Goal: Task Accomplishment & Management: Complete application form

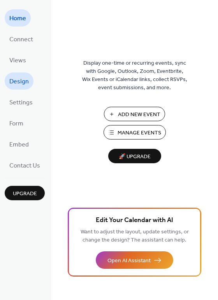
click at [26, 80] on span "Design" at bounding box center [18, 82] width 19 height 12
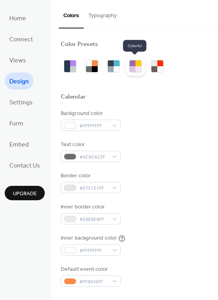
click at [138, 67] on div at bounding box center [139, 69] width 6 height 6
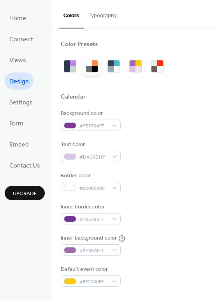
click at [94, 66] on div at bounding box center [95, 69] width 6 height 6
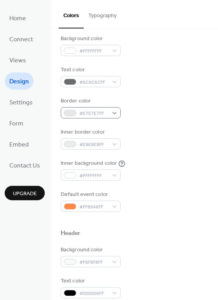
scroll to position [78, 0]
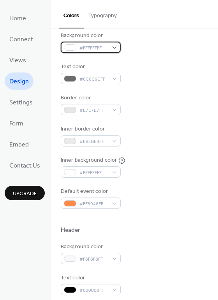
click at [87, 48] on span "#FFFFFFFF" at bounding box center [94, 48] width 29 height 8
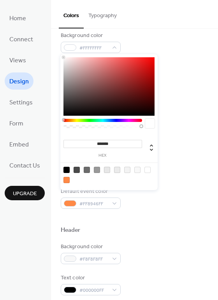
click at [189, 127] on div "Inner border color #EBEBEBFF" at bounding box center [135, 135] width 148 height 21
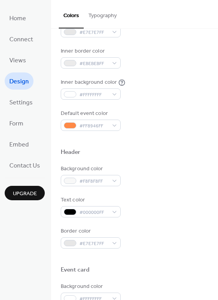
scroll to position [117, 0]
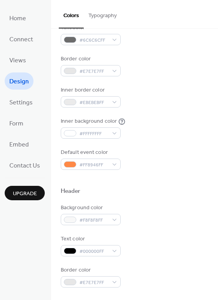
click at [97, 46] on div "Background color #FFFFFFFF Text color #6C6C6CFF Border color #E7E7E7FF Inner bo…" at bounding box center [135, 81] width 148 height 177
click at [97, 45] on div "Background color #FFFFFFFF Text color #6C6C6CFF Border color #E7E7E7FF Inner bo…" at bounding box center [135, 81] width 148 height 177
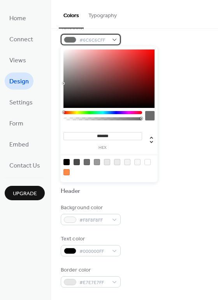
click at [98, 38] on span "#6C6C6CFF" at bounding box center [94, 40] width 29 height 8
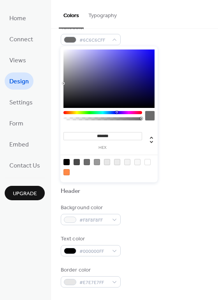
drag, startPoint x: 64, startPoint y: 113, endPoint x: 117, endPoint y: 111, distance: 53.1
click at [117, 111] on div at bounding box center [103, 112] width 79 height 3
drag, startPoint x: 62, startPoint y: 83, endPoint x: 72, endPoint y: 85, distance: 10.4
click at [72, 85] on div "******* hex" at bounding box center [108, 114] width 97 height 136
click at [65, 81] on div at bounding box center [109, 79] width 91 height 58
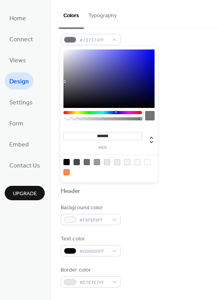
click at [73, 86] on div at bounding box center [109, 79] width 91 height 58
click at [83, 84] on div at bounding box center [109, 79] width 91 height 58
click at [89, 92] on div at bounding box center [109, 79] width 91 height 58
click at [94, 85] on div at bounding box center [109, 79] width 91 height 58
type input "*******"
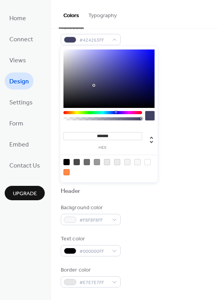
click at [177, 108] on div "Background color #FFFFFFFF Text color #424263FF Border color #E7E7E7FF Inner bo…" at bounding box center [135, 81] width 148 height 177
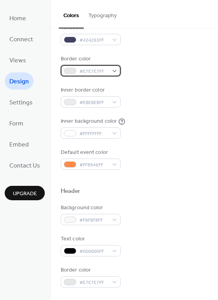
click at [104, 69] on span "#E7E7E7FF" at bounding box center [94, 71] width 29 height 8
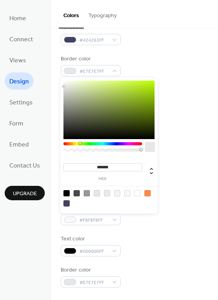
drag, startPoint x: 64, startPoint y: 142, endPoint x: 80, endPoint y: 145, distance: 15.9
click at [80, 145] on div at bounding box center [103, 143] width 79 height 3
click at [78, 91] on div at bounding box center [109, 110] width 91 height 58
click at [81, 85] on div at bounding box center [109, 110] width 91 height 58
click at [78, 102] on div at bounding box center [109, 110] width 91 height 58
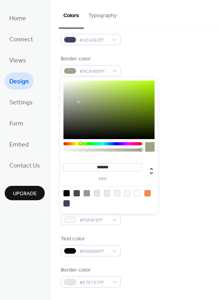
click at [78, 95] on div at bounding box center [109, 110] width 91 height 58
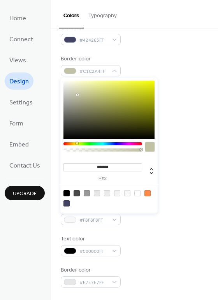
click at [77, 144] on div at bounding box center [103, 143] width 79 height 3
click at [82, 97] on div at bounding box center [109, 110] width 91 height 58
type input "*******"
click at [84, 92] on div at bounding box center [109, 110] width 91 height 58
click at [174, 136] on div "Inner background color #FFFFFFFF" at bounding box center [135, 127] width 148 height 21
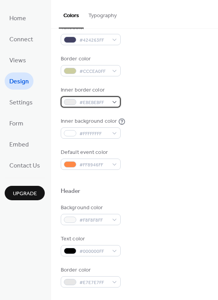
click at [92, 106] on span "#EBEBEBFF" at bounding box center [94, 103] width 29 height 8
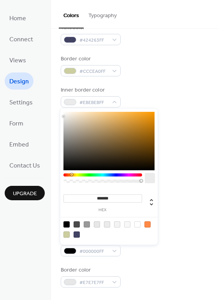
drag, startPoint x: 63, startPoint y: 175, endPoint x: 128, endPoint y: 121, distance: 84.5
click at [71, 174] on div at bounding box center [72, 174] width 2 height 2
type input "*******"
click at [113, 114] on div at bounding box center [109, 141] width 91 height 58
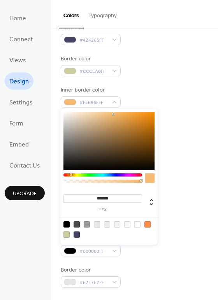
click at [153, 74] on div "Border color #CCCEA0FF" at bounding box center [135, 65] width 148 height 21
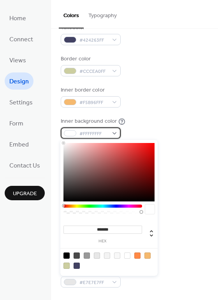
click at [85, 132] on span "#FFFFFFFF" at bounding box center [94, 134] width 29 height 8
click at [174, 107] on div "Inner border color #F5B96FFF" at bounding box center [135, 96] width 148 height 21
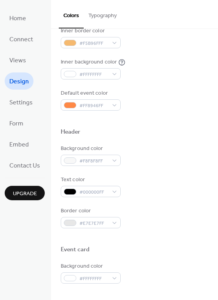
scroll to position [195, 0]
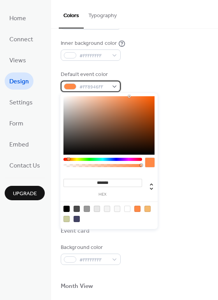
click at [114, 85] on div "#FF8946FF" at bounding box center [91, 86] width 60 height 11
click at [173, 110] on div "Header" at bounding box center [135, 115] width 148 height 10
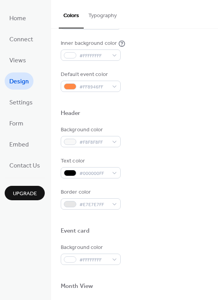
scroll to position [234, 0]
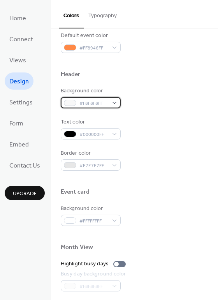
click at [104, 104] on span "#F8F8F8FF" at bounding box center [94, 103] width 29 height 8
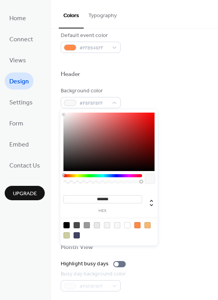
click at [151, 84] on div at bounding box center [135, 84] width 148 height 6
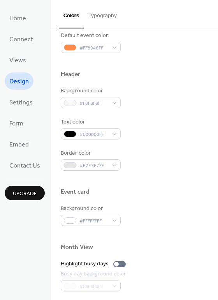
click at [91, 110] on div "Background color #F8F8F8FF Text color #000000FF Border color #E7E7E7FF" at bounding box center [135, 129] width 148 height 84
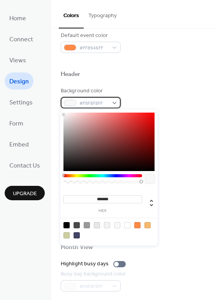
click at [89, 100] on span "#F8F8F8FF" at bounding box center [94, 103] width 29 height 8
drag, startPoint x: 66, startPoint y: 174, endPoint x: 74, endPoint y: 175, distance: 8.6
click at [74, 178] on div "******* hex" at bounding box center [108, 178] width 97 height 136
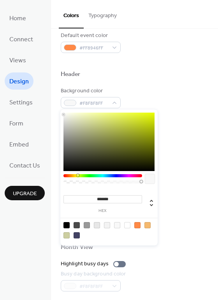
click at [78, 177] on div at bounding box center [103, 175] width 79 height 3
click at [85, 123] on div at bounding box center [109, 142] width 91 height 58
click at [90, 132] on div at bounding box center [109, 142] width 91 height 58
click at [88, 124] on div at bounding box center [109, 142] width 91 height 58
click at [88, 116] on div at bounding box center [109, 142] width 91 height 58
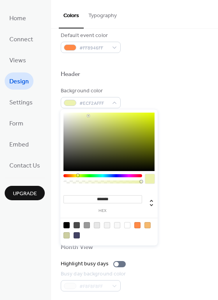
click at [95, 124] on div at bounding box center [109, 142] width 91 height 58
type input "*******"
click at [92, 122] on div at bounding box center [109, 142] width 91 height 58
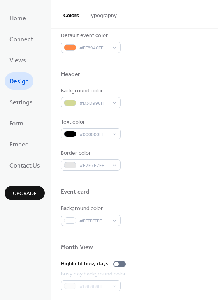
click at [176, 94] on div "Background color #D3D996FF" at bounding box center [135, 97] width 148 height 21
click at [96, 135] on span "#000000FF" at bounding box center [94, 135] width 29 height 8
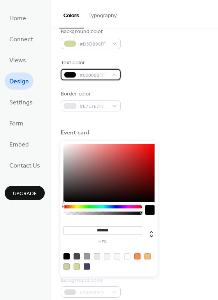
scroll to position [312, 0]
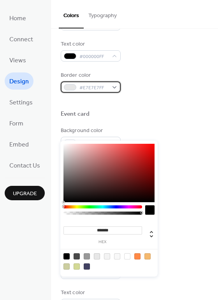
click at [92, 85] on span "#E7E7E7FF" at bounding box center [94, 88] width 29 height 8
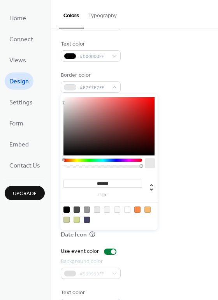
click at [170, 78] on div "Border color #E7E7E7FF" at bounding box center [135, 81] width 148 height 21
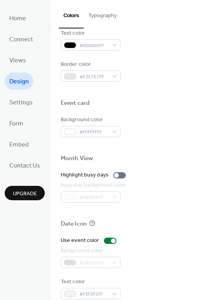
scroll to position [333, 0]
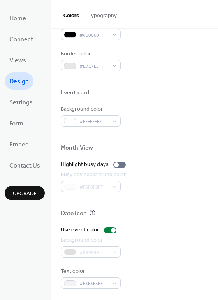
click at [116, 16] on button "Typography" at bounding box center [103, 14] width 38 height 28
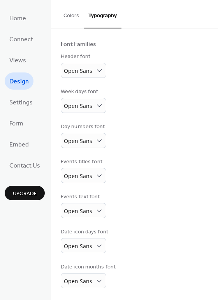
scroll to position [47, 0]
click at [93, 72] on div "Open Sans" at bounding box center [84, 70] width 46 height 15
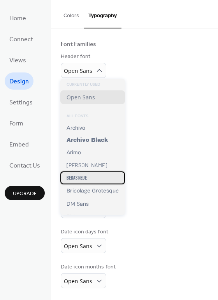
click at [96, 182] on div "Bebas Neue" at bounding box center [92, 178] width 65 height 13
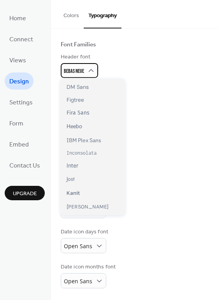
scroll to position [117, 0]
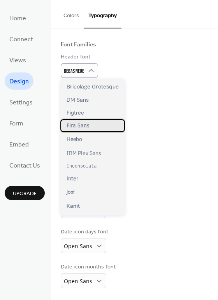
click at [87, 129] on span "Fira Sans" at bounding box center [78, 125] width 23 height 7
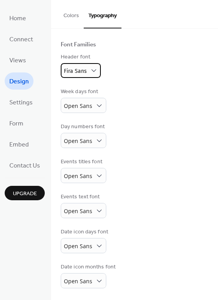
click at [87, 75] on div "Fira Sans" at bounding box center [81, 70] width 40 height 15
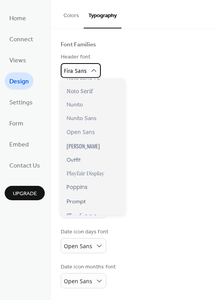
scroll to position [391, 0]
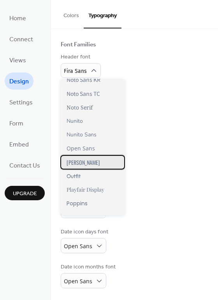
click at [87, 165] on div "[PERSON_NAME]" at bounding box center [92, 162] width 65 height 14
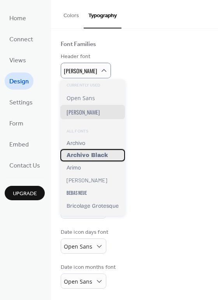
click at [92, 161] on div "Archivo Black" at bounding box center [92, 155] width 65 height 12
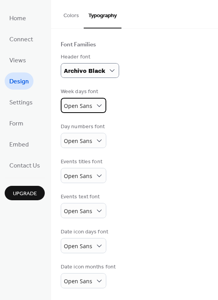
click at [77, 110] on span "Open Sans" at bounding box center [78, 106] width 28 height 11
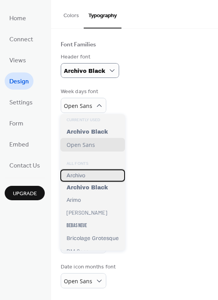
click at [87, 180] on div "Archivo" at bounding box center [92, 176] width 65 height 12
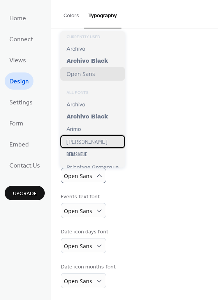
click at [83, 147] on div "[PERSON_NAME]" at bounding box center [92, 141] width 65 height 13
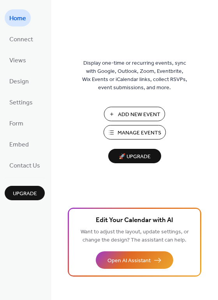
click at [153, 135] on span "Manage Events" at bounding box center [140, 133] width 44 height 8
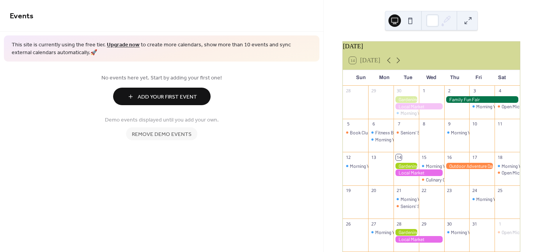
click at [169, 136] on span "Remove demo events" at bounding box center [162, 135] width 60 height 8
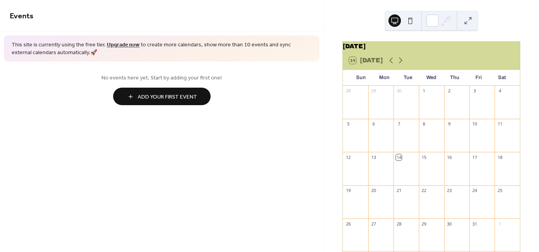
click at [179, 94] on span "Add Your First Event" at bounding box center [167, 97] width 59 height 8
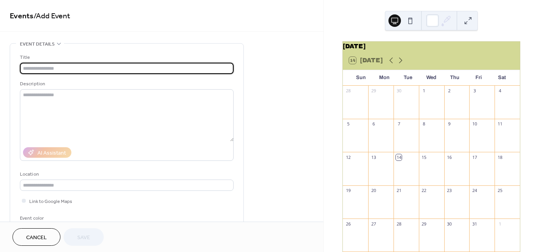
click at [69, 68] on input "text" at bounding box center [127, 68] width 214 height 11
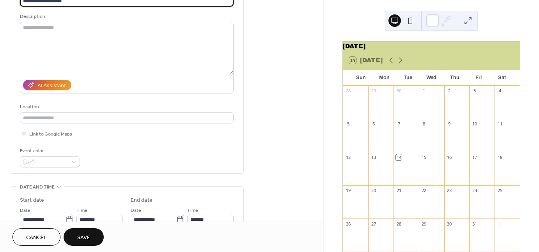
scroll to position [78, 0]
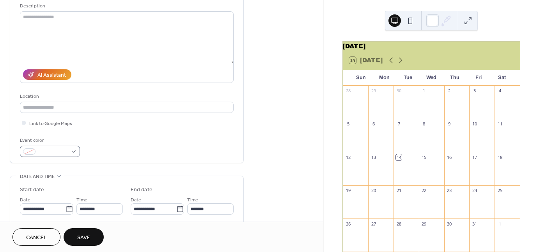
type input "**********"
click at [53, 154] on span at bounding box center [53, 152] width 29 height 8
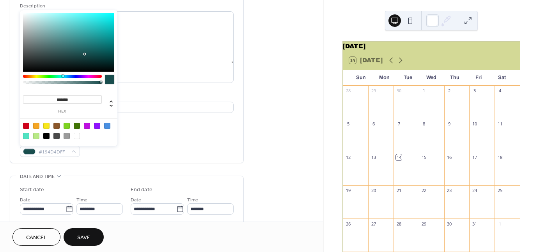
drag, startPoint x: 78, startPoint y: 76, endPoint x: 62, endPoint y: 81, distance: 16.5
click at [62, 81] on div at bounding box center [62, 81] width 79 height 13
click at [25, 136] on div at bounding box center [26, 136] width 6 height 6
type input "*******"
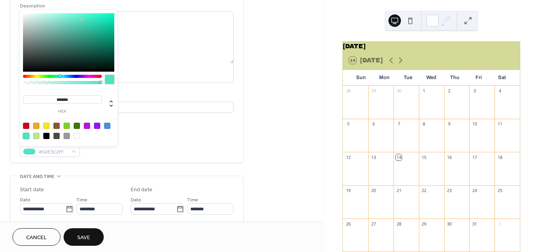
click at [130, 153] on div "Event color #50E3C2FF" at bounding box center [127, 146] width 214 height 21
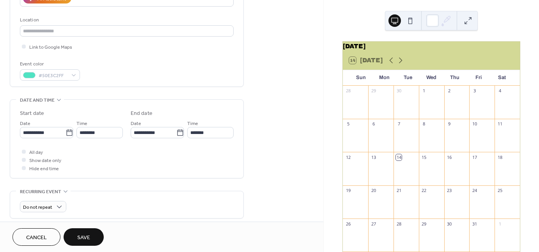
scroll to position [156, 0]
click at [50, 132] on input "**********" at bounding box center [43, 131] width 46 height 11
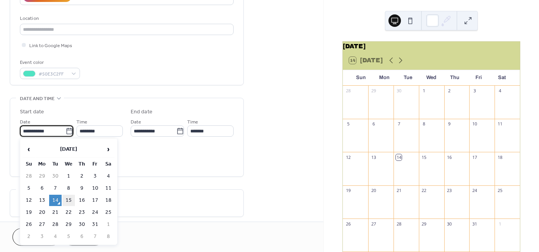
click at [70, 198] on td "15" at bounding box center [68, 200] width 12 height 11
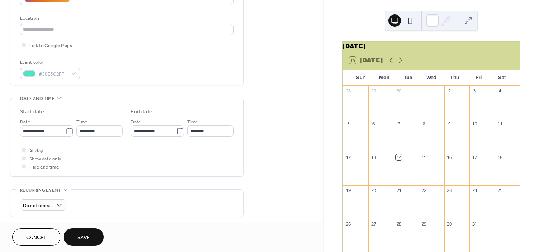
type input "**********"
click at [112, 129] on input "********" at bounding box center [99, 131] width 46 height 11
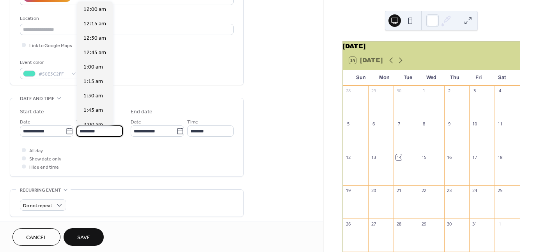
scroll to position [692, 0]
click at [23, 151] on div at bounding box center [24, 150] width 4 height 4
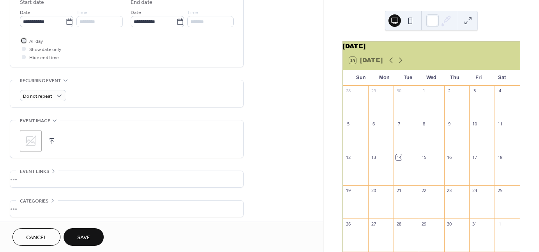
scroll to position [298, 0]
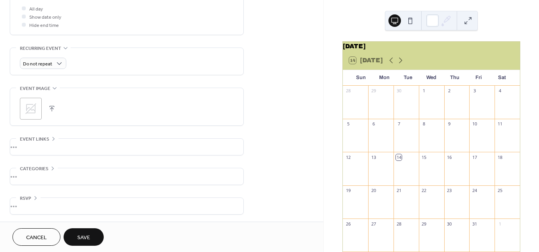
click at [92, 236] on button "Save" at bounding box center [84, 237] width 40 height 18
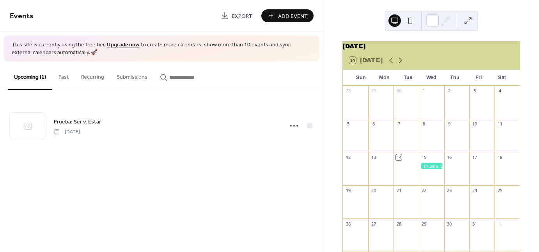
click at [275, 17] on button "Add Event" at bounding box center [287, 15] width 52 height 13
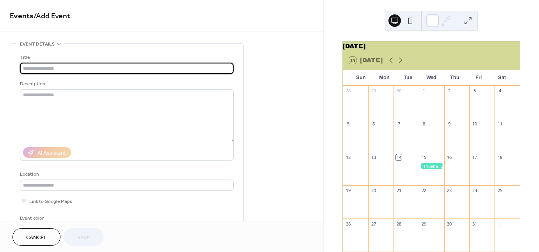
click at [36, 68] on input "text" at bounding box center [127, 68] width 214 height 11
type input "*********"
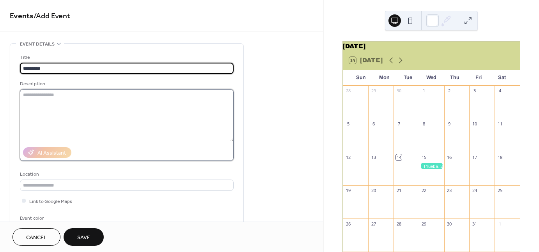
click at [76, 96] on textarea at bounding box center [127, 115] width 214 height 52
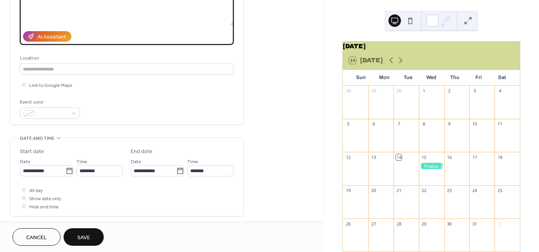
scroll to position [156, 0]
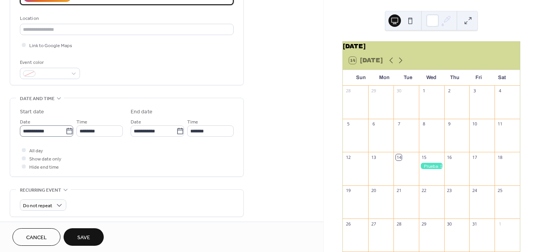
type textarea "**********"
click at [44, 133] on input "**********" at bounding box center [43, 131] width 46 height 11
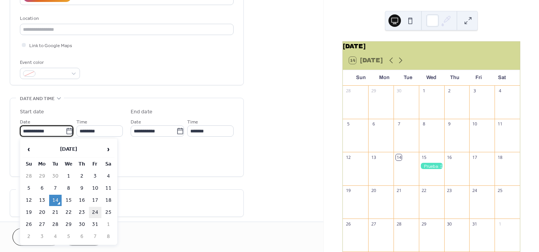
click at [94, 210] on td "24" at bounding box center [95, 212] width 12 height 11
type input "**********"
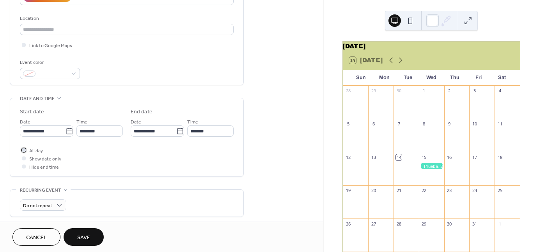
click at [24, 152] on div at bounding box center [24, 150] width 8 height 8
click at [86, 238] on span "Save" at bounding box center [83, 238] width 13 height 8
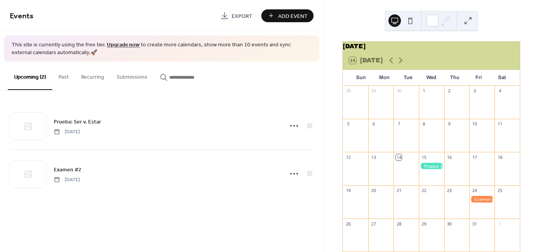
click at [478, 175] on div at bounding box center [481, 173] width 25 height 20
click at [276, 21] on button "Add Event" at bounding box center [287, 15] width 52 height 13
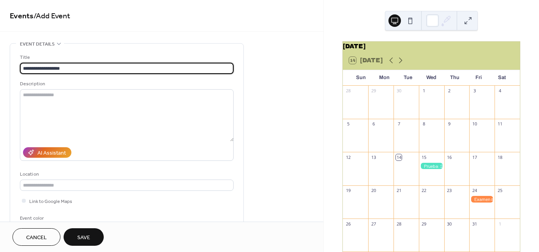
click at [32, 68] on input "**********" at bounding box center [127, 68] width 214 height 11
paste input "**"
paste input "*"
click at [62, 68] on input "**********" at bounding box center [127, 68] width 214 height 11
paste input "*"
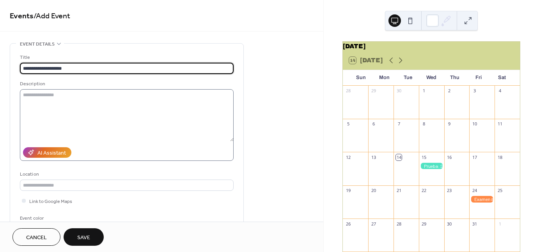
type input "**********"
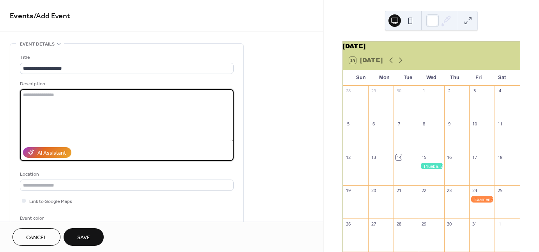
click at [71, 97] on textarea at bounding box center [127, 115] width 214 height 52
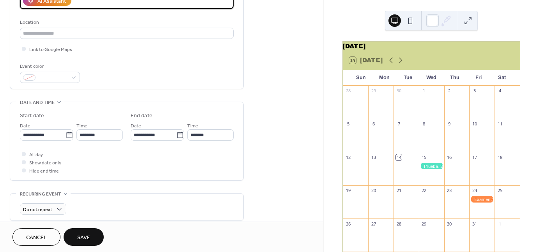
scroll to position [156, 0]
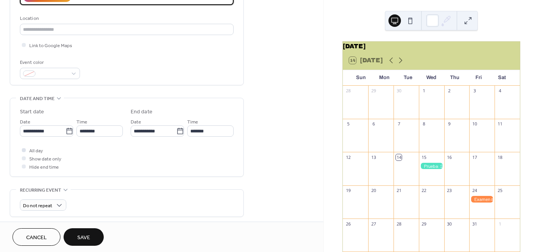
type textarea "**********"
click at [25, 149] on div at bounding box center [24, 150] width 4 height 4
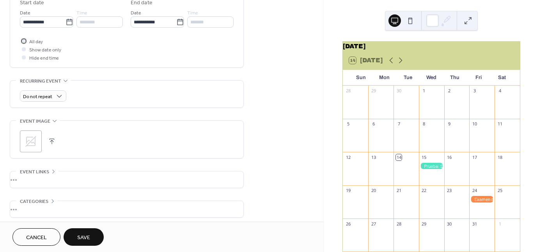
scroll to position [273, 0]
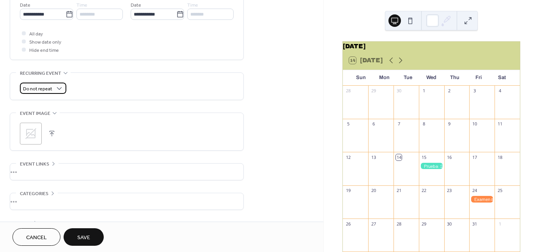
click at [53, 92] on div "Do not repeat" at bounding box center [43, 88] width 46 height 11
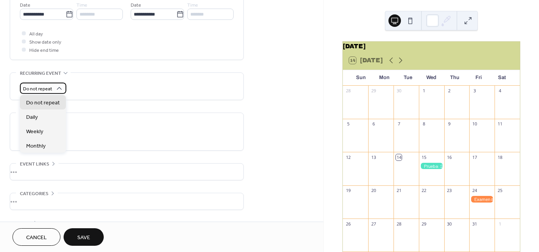
click at [53, 92] on div "Do not repeat" at bounding box center [43, 88] width 46 height 11
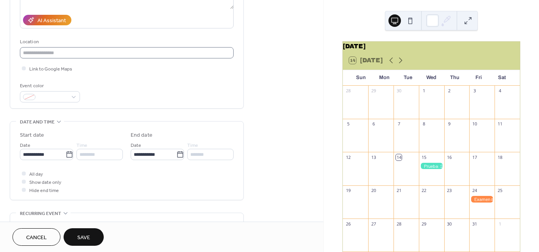
scroll to position [78, 0]
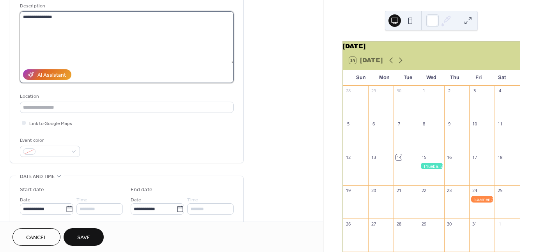
click at [45, 18] on textarea "**********" at bounding box center [127, 37] width 214 height 52
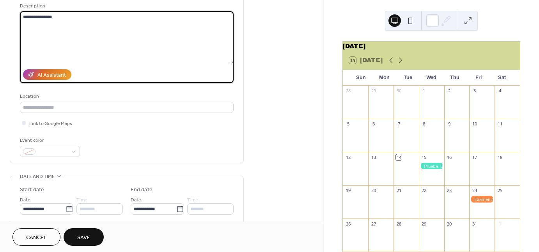
click at [45, 18] on textarea "**********" at bounding box center [127, 37] width 214 height 52
click at [129, 56] on textarea "**********" at bounding box center [127, 37] width 214 height 52
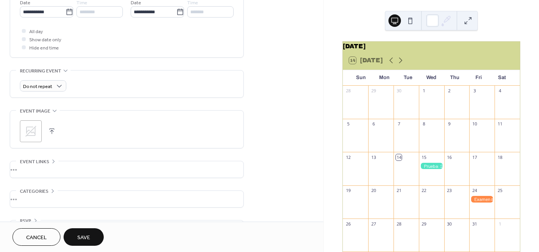
scroll to position [298, 0]
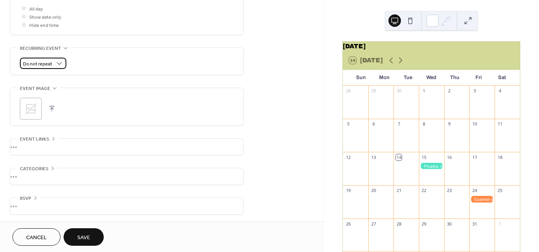
click at [41, 63] on span "Do not repeat" at bounding box center [37, 64] width 29 height 9
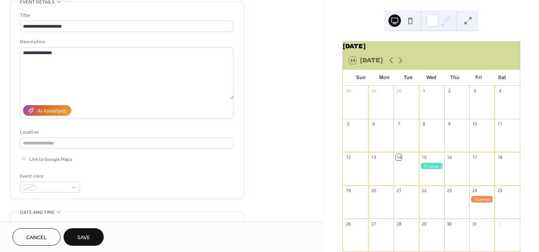
scroll to position [0, 0]
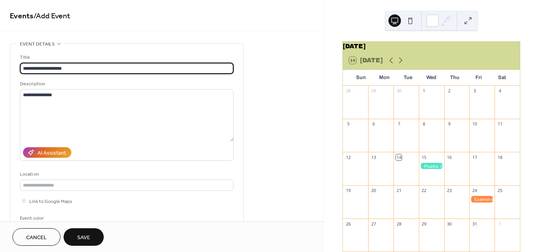
click at [39, 65] on input "**********" at bounding box center [127, 68] width 214 height 11
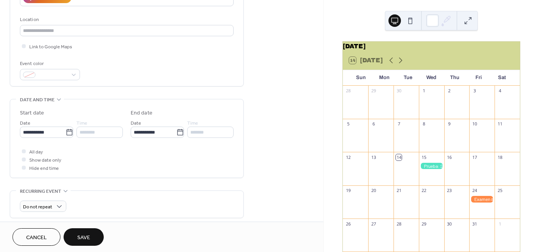
scroll to position [156, 0]
click at [45, 132] on input "**********" at bounding box center [43, 131] width 46 height 11
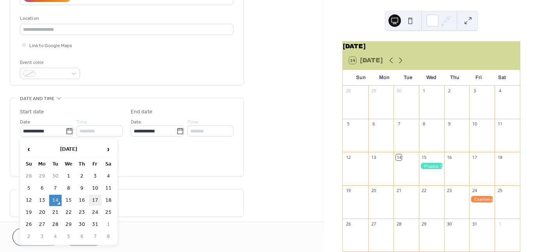
click at [91, 195] on td "17" at bounding box center [95, 200] width 12 height 11
type input "**********"
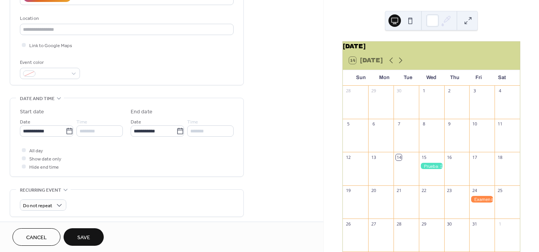
click at [80, 239] on span "Save" at bounding box center [83, 238] width 13 height 8
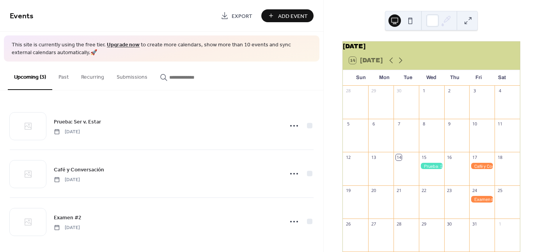
click at [476, 170] on div at bounding box center [481, 166] width 25 height 7
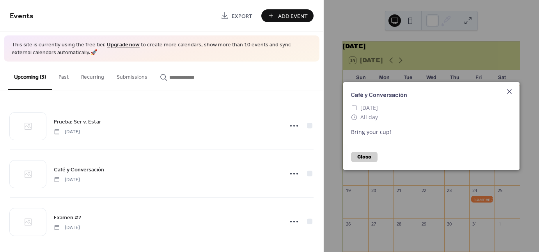
click at [511, 92] on icon at bounding box center [508, 91] width 9 height 9
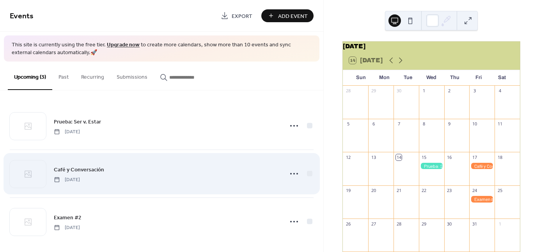
click at [237, 172] on div "Café y Conversación Friday, October 17, 2025" at bounding box center [166, 174] width 225 height 18
click at [290, 173] on circle at bounding box center [291, 174] width 2 height 2
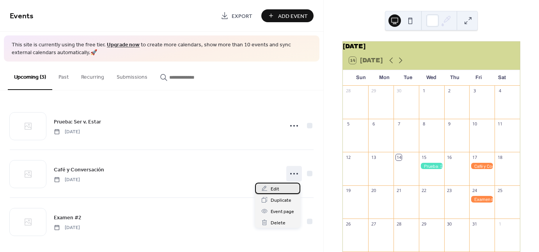
click at [282, 189] on div "Edit" at bounding box center [277, 188] width 45 height 11
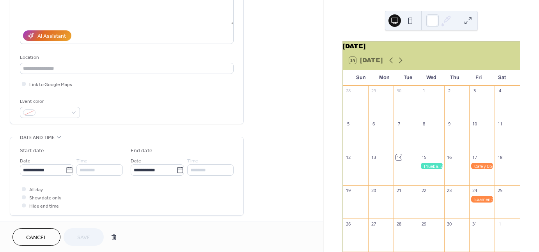
scroll to position [156, 0]
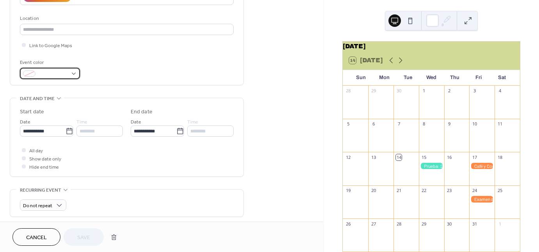
click at [59, 78] on div at bounding box center [50, 73] width 60 height 11
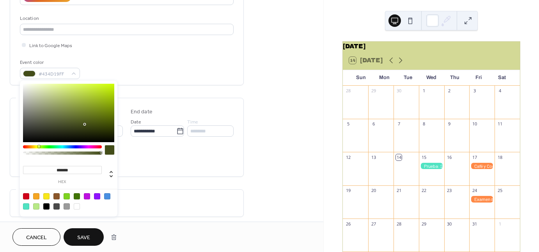
drag, startPoint x: 78, startPoint y: 146, endPoint x: 39, endPoint y: 150, distance: 40.0
click at [39, 150] on div at bounding box center [62, 151] width 79 height 13
type input "*******"
drag, startPoint x: 81, startPoint y: 107, endPoint x: 61, endPoint y: 94, distance: 24.4
click at [61, 94] on div at bounding box center [62, 95] width 2 height 2
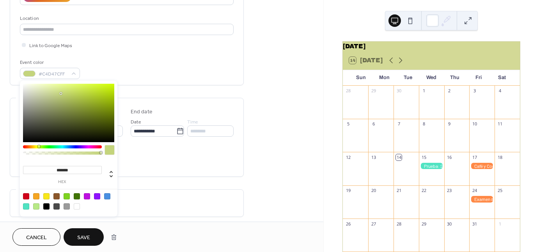
click at [87, 239] on span "Save" at bounding box center [83, 238] width 13 height 8
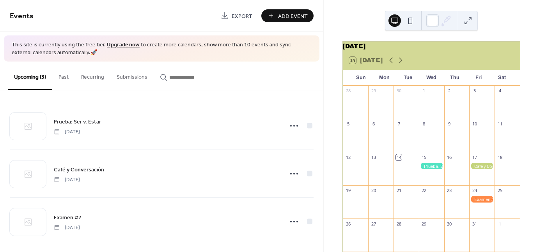
click at [282, 14] on span "Add Event" at bounding box center [293, 16] width 30 height 8
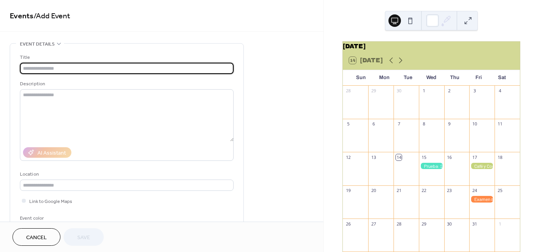
click at [58, 67] on input "text" at bounding box center [127, 68] width 214 height 11
paste input "**********"
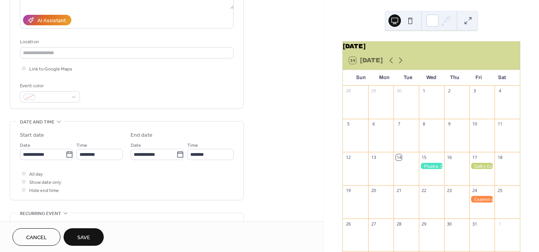
scroll to position [195, 0]
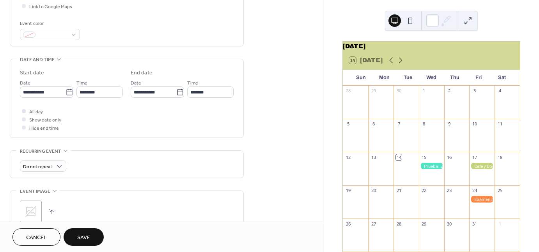
type input "**********"
click at [24, 111] on div at bounding box center [24, 111] width 4 height 4
click at [26, 94] on input "**********" at bounding box center [43, 92] width 46 height 11
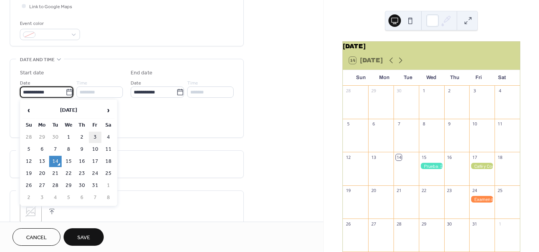
click at [94, 137] on td "3" at bounding box center [95, 137] width 12 height 11
type input "**********"
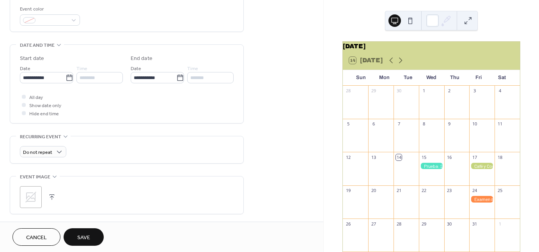
scroll to position [156, 0]
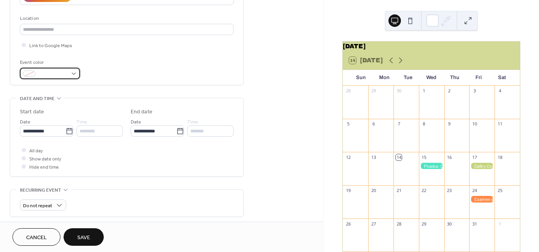
click at [58, 74] on span at bounding box center [53, 74] width 29 height 8
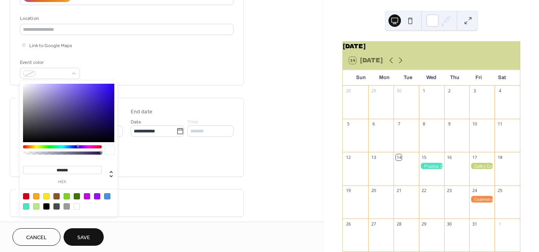
click at [37, 206] on div at bounding box center [36, 206] width 6 height 6
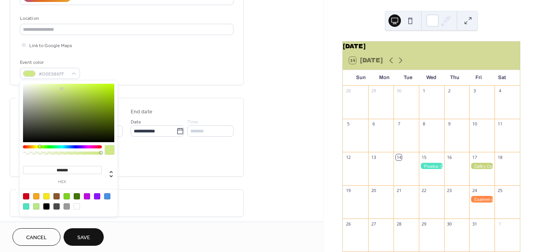
click at [39, 147] on div at bounding box center [62, 146] width 79 height 3
click at [52, 94] on div at bounding box center [68, 113] width 91 height 58
type input "*******"
click at [55, 95] on div at bounding box center [68, 113] width 91 height 58
click at [85, 242] on span "Save" at bounding box center [83, 238] width 13 height 8
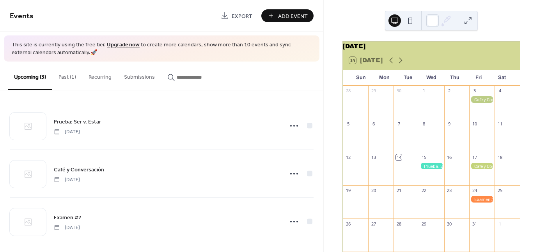
click at [283, 18] on span "Add Event" at bounding box center [293, 16] width 30 height 8
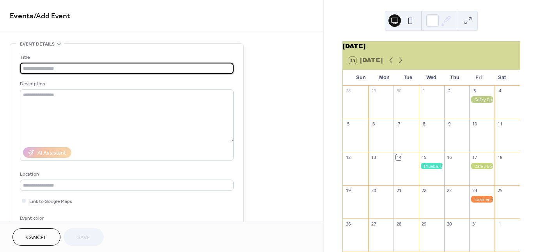
click at [93, 66] on input "text" at bounding box center [127, 68] width 214 height 11
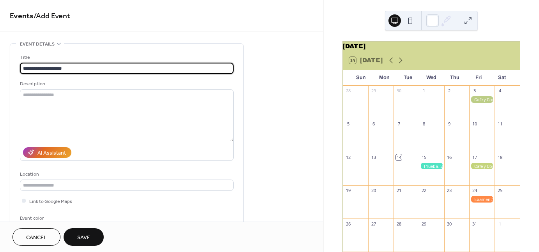
click at [40, 67] on input "**********" at bounding box center [127, 68] width 214 height 11
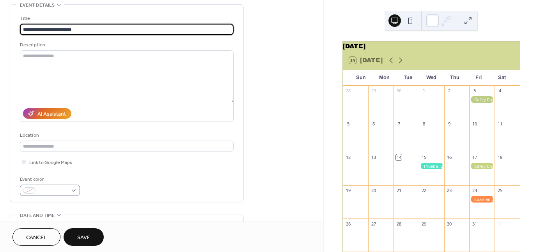
type input "**********"
click at [69, 193] on div at bounding box center [50, 190] width 60 height 11
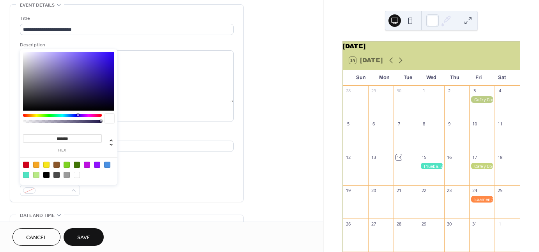
click at [27, 164] on div at bounding box center [26, 165] width 6 height 6
type input "*******"
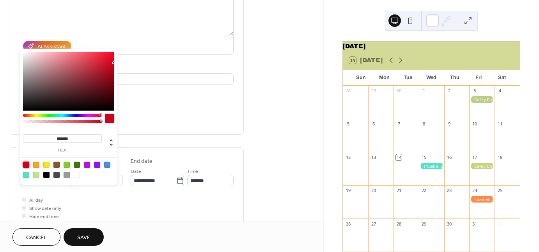
scroll to position [117, 0]
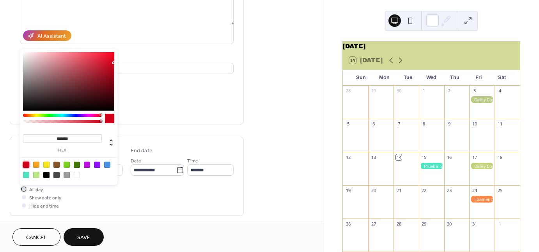
click at [23, 189] on div at bounding box center [24, 189] width 4 height 4
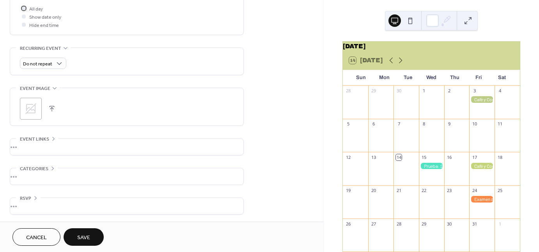
scroll to position [298, 0]
click at [90, 241] on span "Save" at bounding box center [83, 238] width 13 height 8
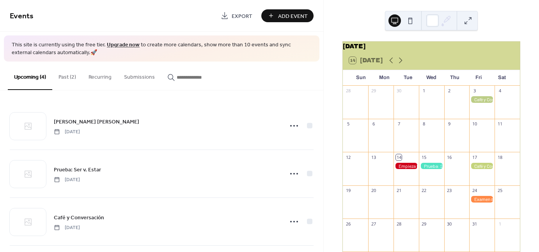
click at [400, 170] on div at bounding box center [405, 166] width 25 height 7
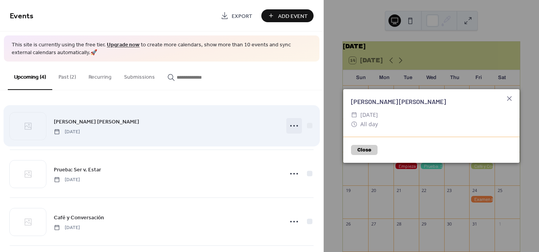
click at [294, 129] on icon at bounding box center [294, 126] width 12 height 12
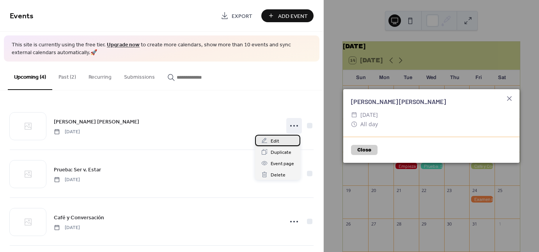
click at [282, 141] on div "Edit" at bounding box center [277, 140] width 45 height 11
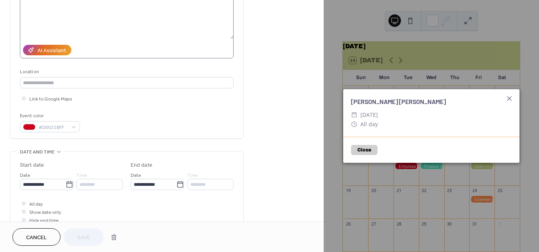
scroll to position [117, 0]
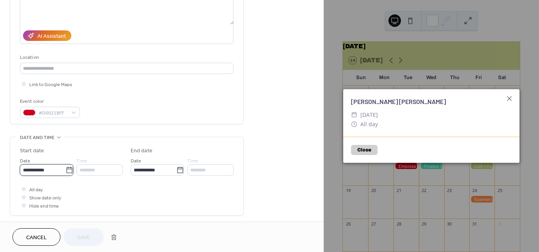
click at [62, 167] on input "**********" at bounding box center [43, 170] width 46 height 11
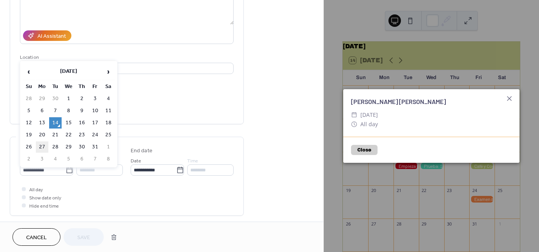
click at [42, 147] on td "27" at bounding box center [42, 147] width 12 height 11
type input "**********"
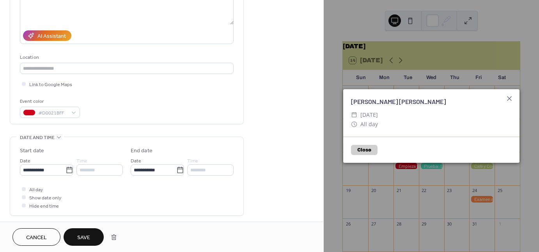
click at [89, 242] on span "Save" at bounding box center [83, 238] width 13 height 8
